Goal: Book appointment/travel/reservation

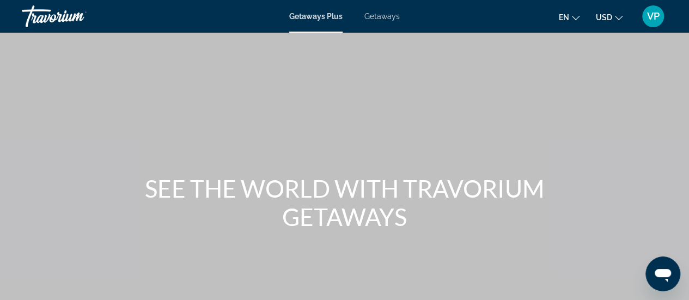
click at [312, 15] on span "Getaways Plus" at bounding box center [315, 16] width 53 height 9
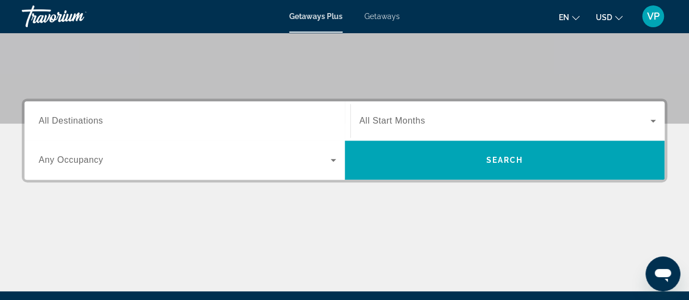
scroll to position [246, 0]
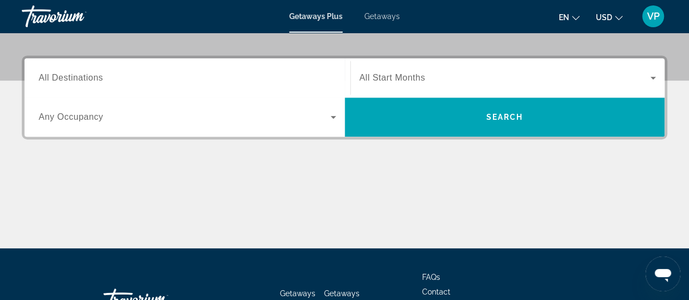
click at [193, 77] on input "Destination All Destinations" at bounding box center [188, 78] width 298 height 13
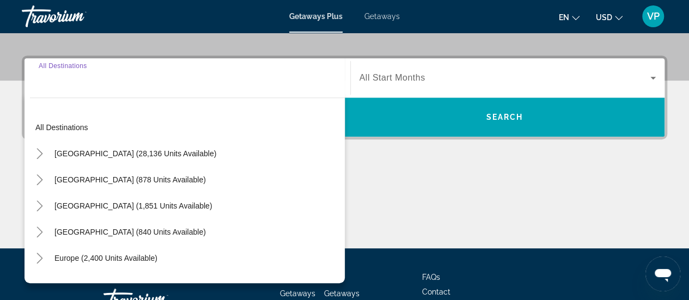
scroll to position [266, 0]
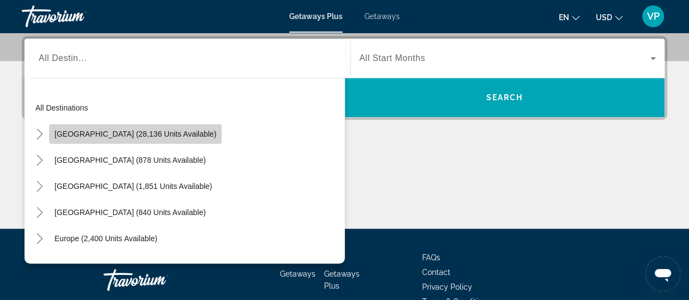
click at [155, 131] on span "[GEOGRAPHIC_DATA] (28,136 units available)" at bounding box center [135, 134] width 162 height 9
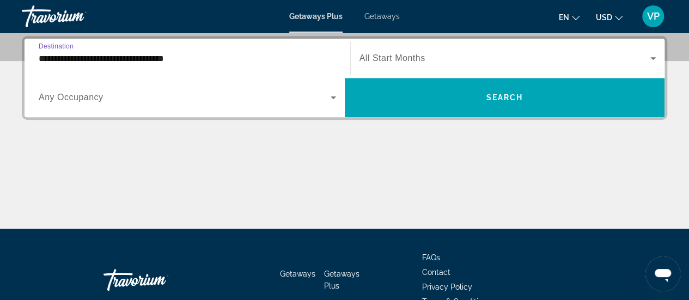
click at [141, 58] on input "**********" at bounding box center [188, 58] width 298 height 13
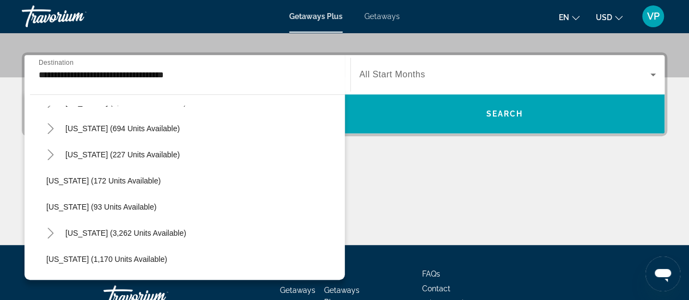
scroll to position [828, 0]
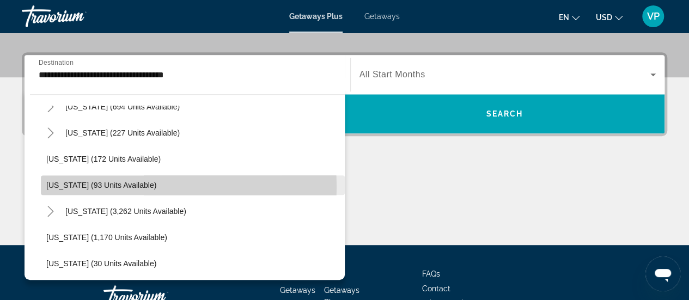
click at [101, 187] on span "[US_STATE] (93 units available)" at bounding box center [101, 185] width 110 height 9
type input "**********"
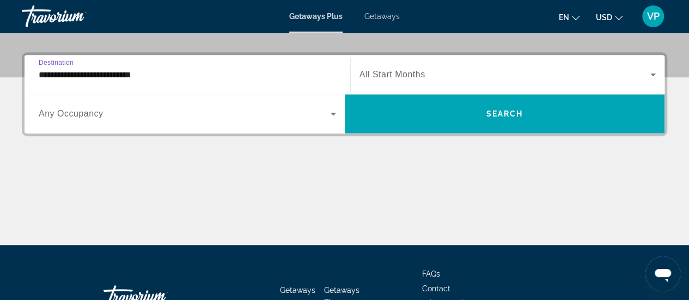
scroll to position [266, 0]
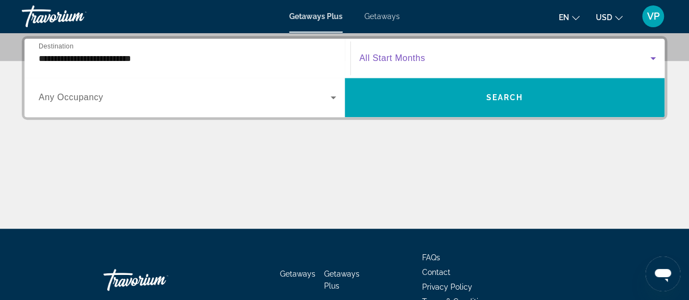
click at [651, 57] on icon "Search widget" at bounding box center [653, 58] width 13 height 13
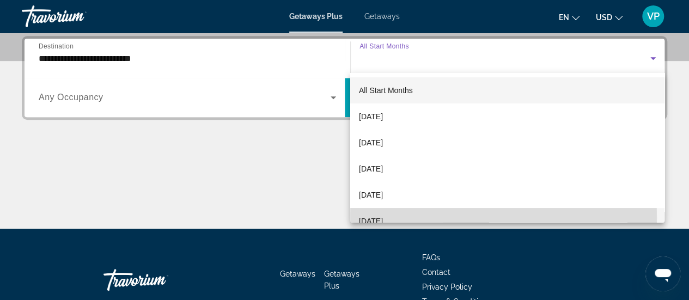
click at [411, 218] on mat-option "[DATE]" at bounding box center [507, 221] width 314 height 26
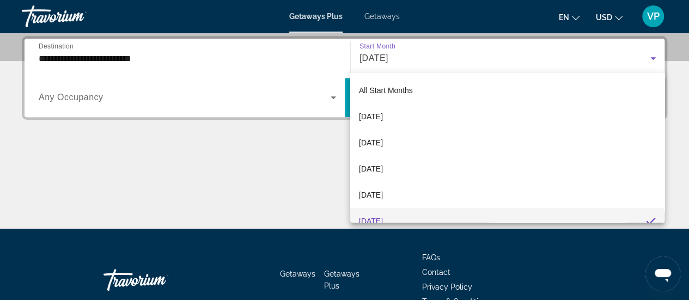
scroll to position [11, 0]
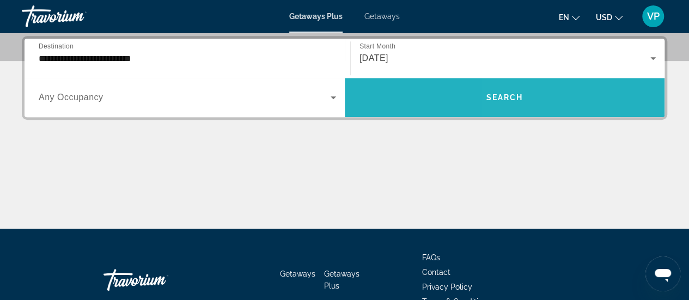
click at [516, 94] on span "Search" at bounding box center [504, 97] width 37 height 9
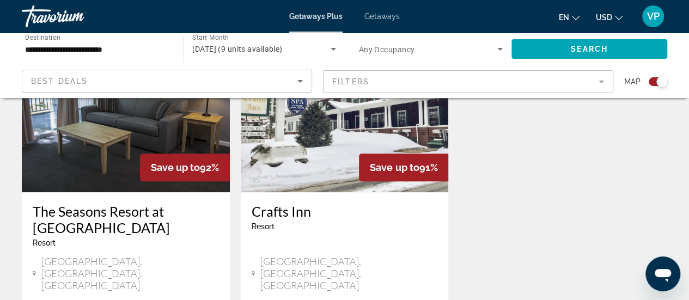
scroll to position [435, 0]
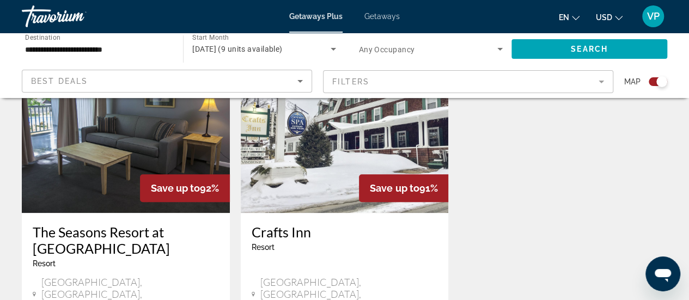
click at [334, 183] on img "Main content" at bounding box center [345, 126] width 208 height 174
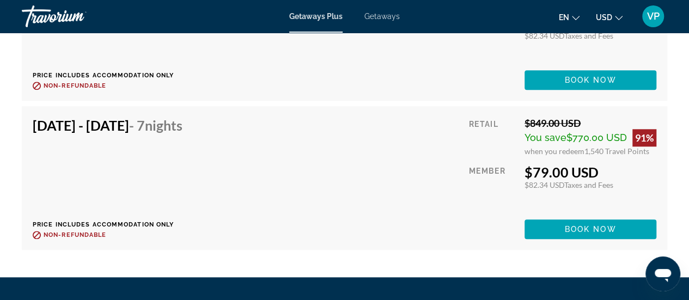
scroll to position [2607, 0]
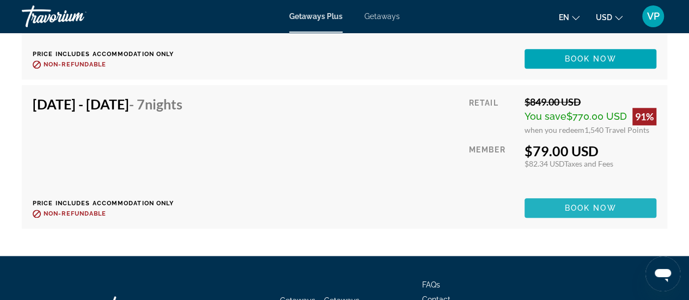
click at [579, 213] on span "Book now" at bounding box center [591, 208] width 52 height 9
